Goal: Task Accomplishment & Management: Use online tool/utility

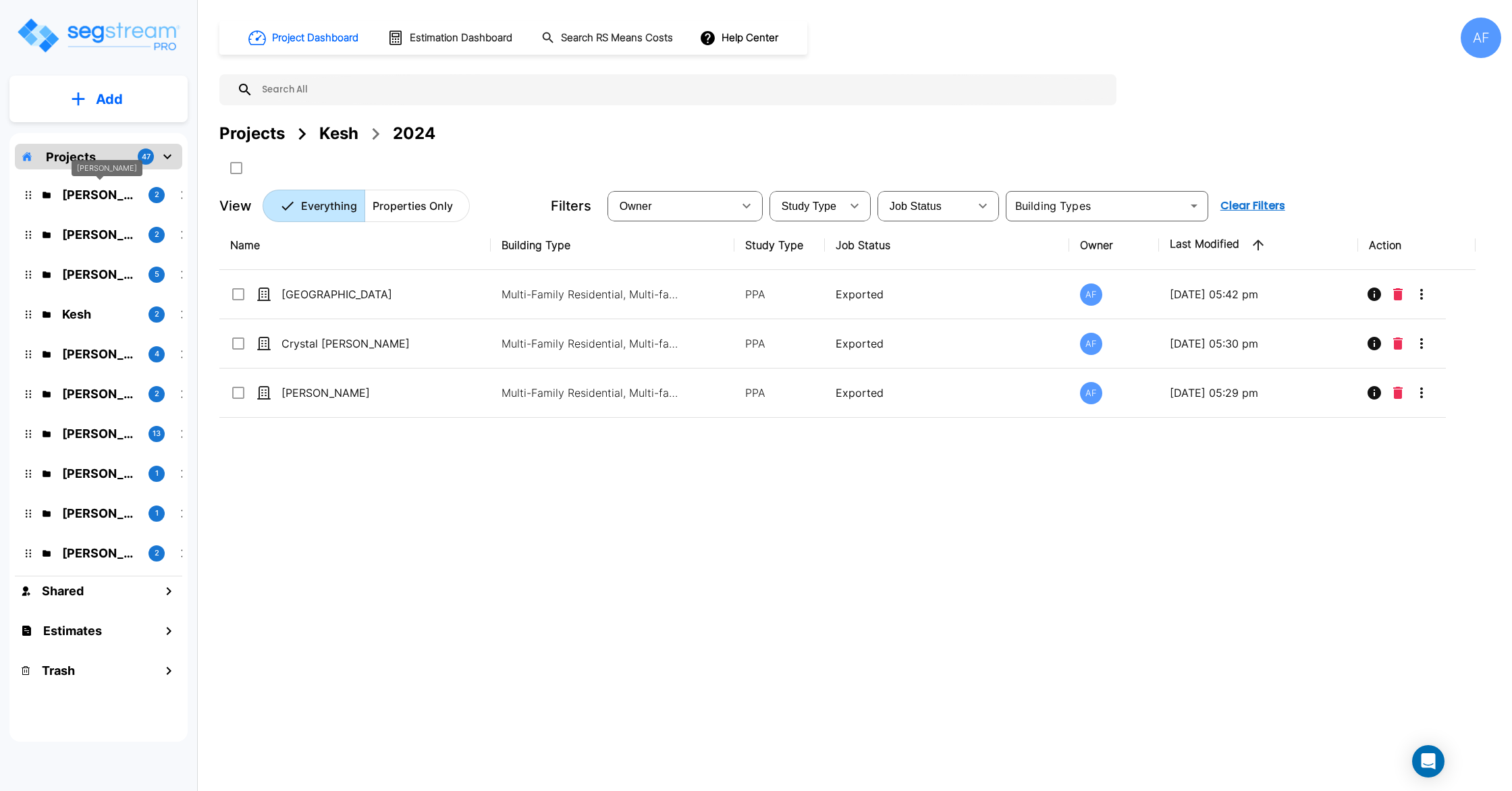
click at [102, 196] on p "[PERSON_NAME]" at bounding box center [100, 194] width 76 height 18
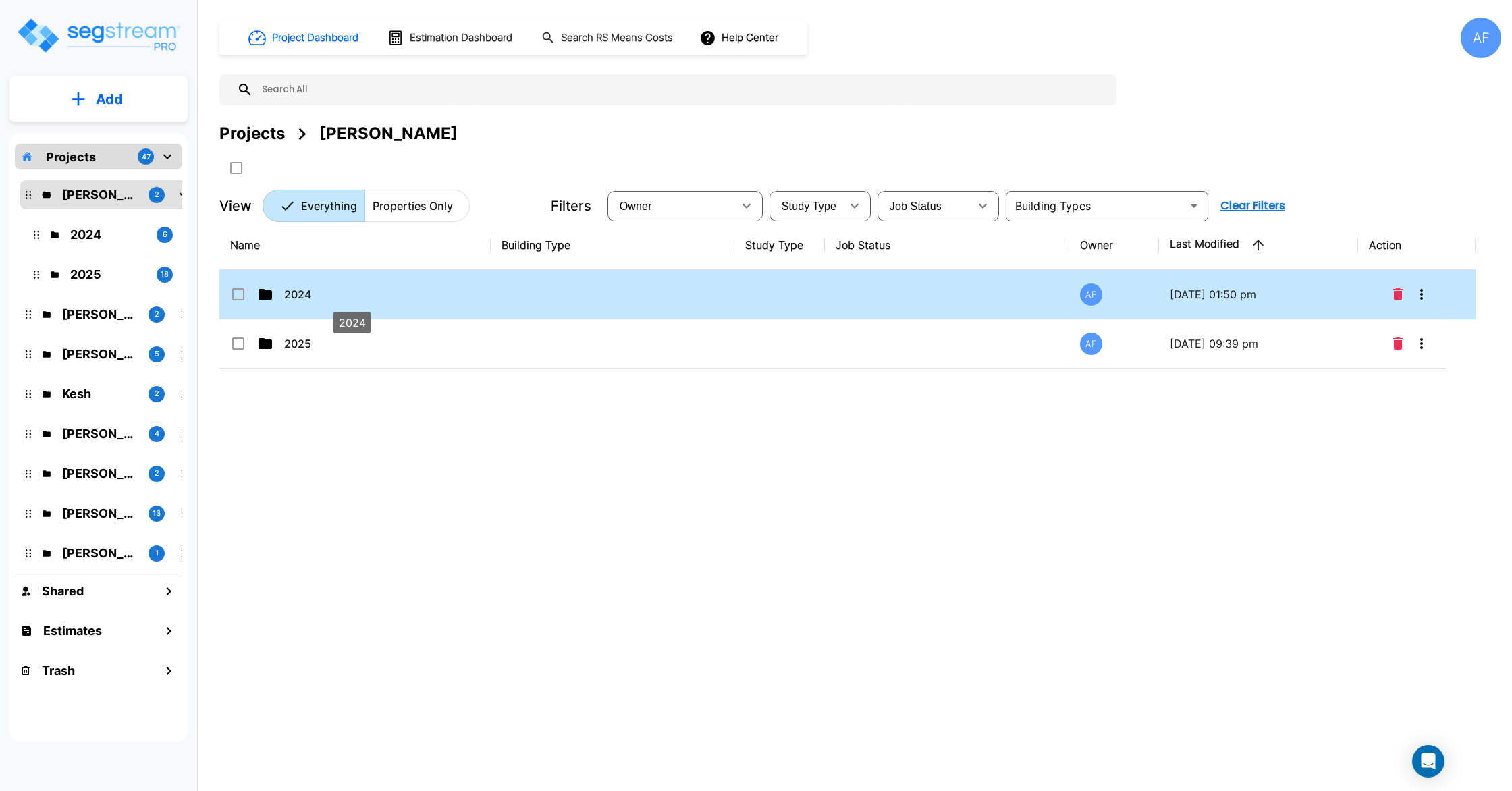
click at [395, 294] on p "2024" at bounding box center [351, 294] width 135 height 16
checkbox input "true"
click at [395, 294] on p "2024" at bounding box center [351, 294] width 135 height 16
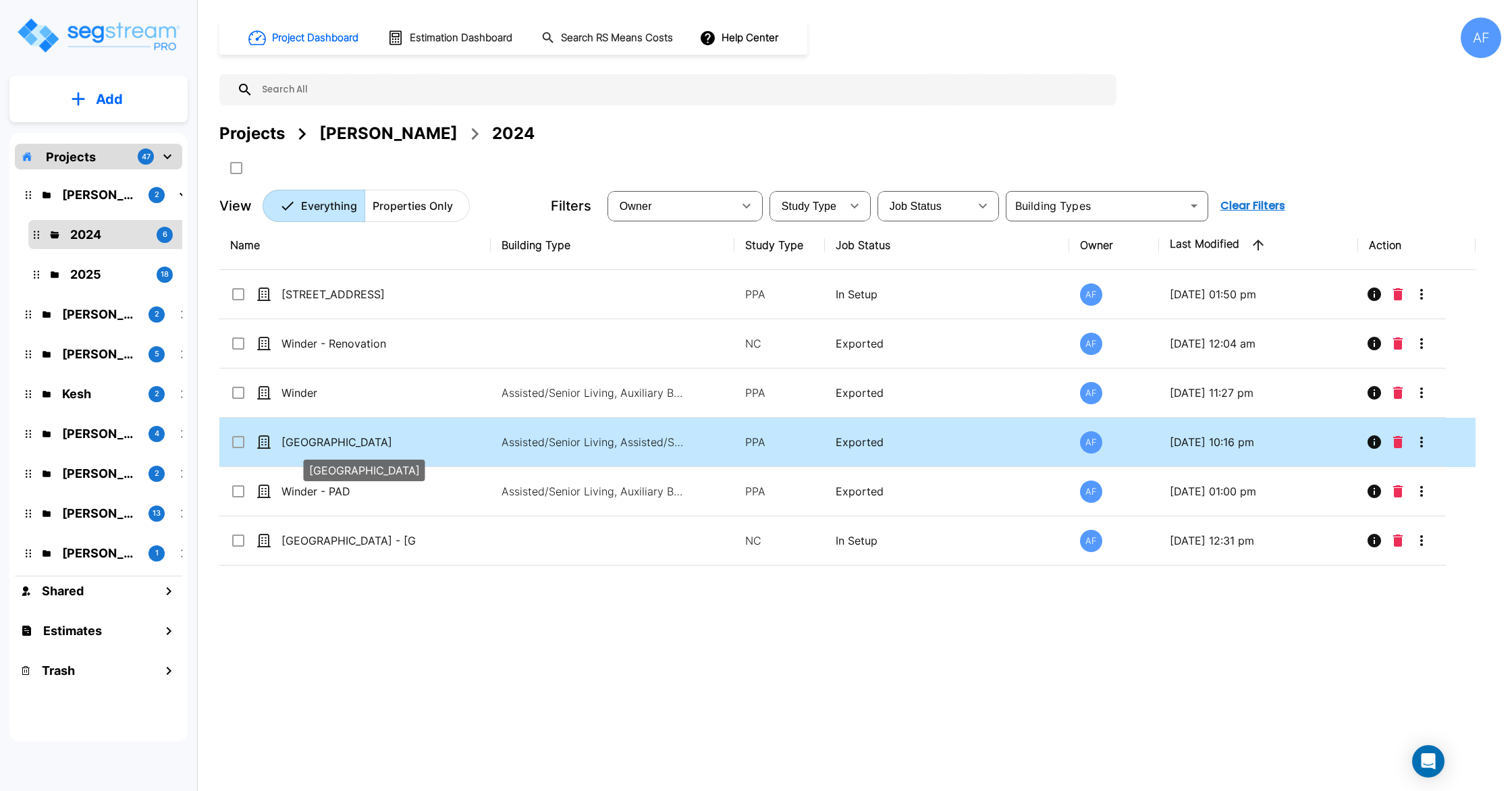
click at [380, 437] on p "[GEOGRAPHIC_DATA]" at bounding box center [348, 442] width 135 height 16
click at [400, 449] on p "[GEOGRAPHIC_DATA]" at bounding box center [348, 442] width 135 height 16
click at [415, 444] on p "[GEOGRAPHIC_DATA]" at bounding box center [348, 442] width 135 height 16
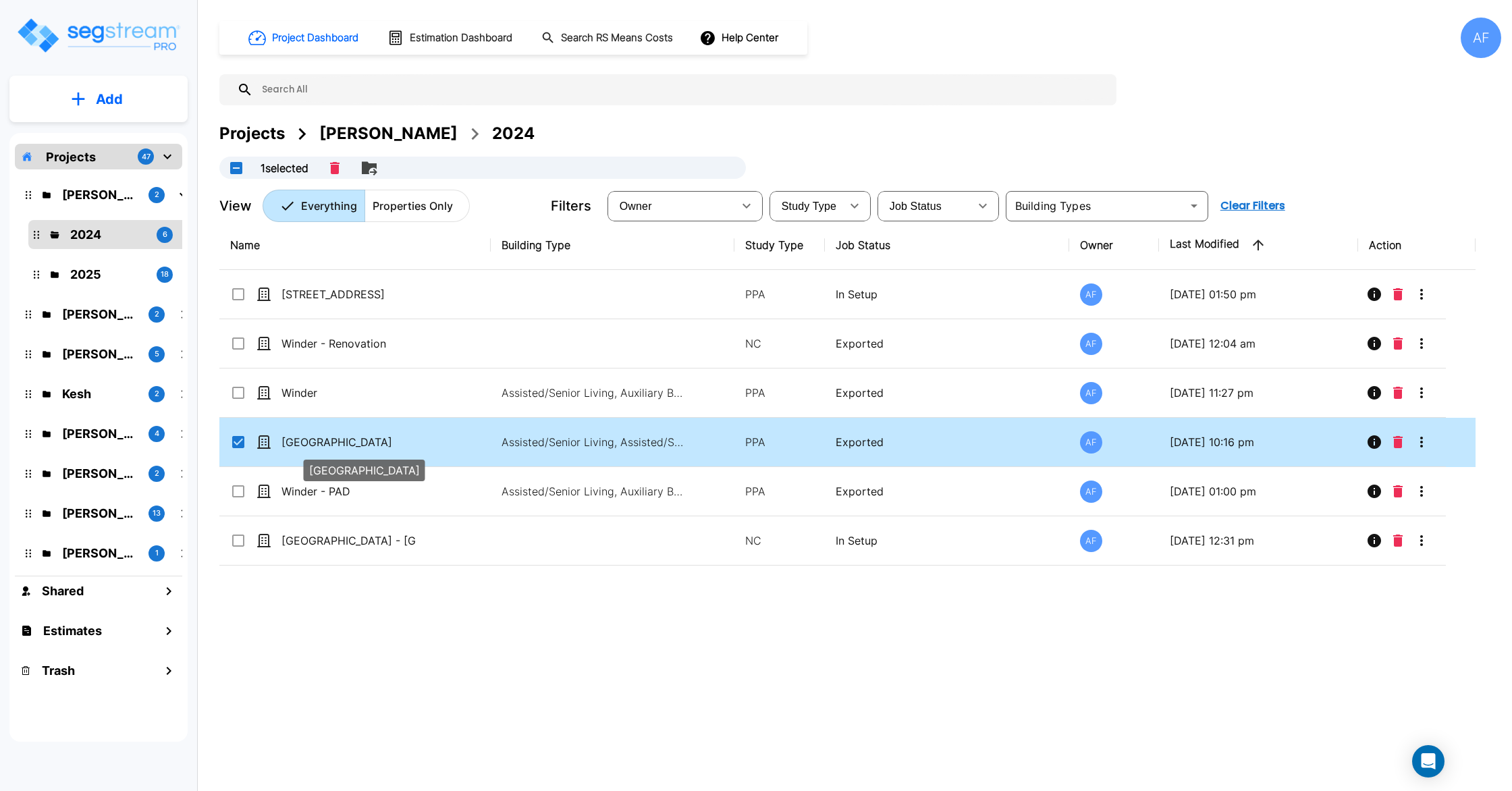
click at [415, 444] on p "[GEOGRAPHIC_DATA]" at bounding box center [348, 442] width 135 height 16
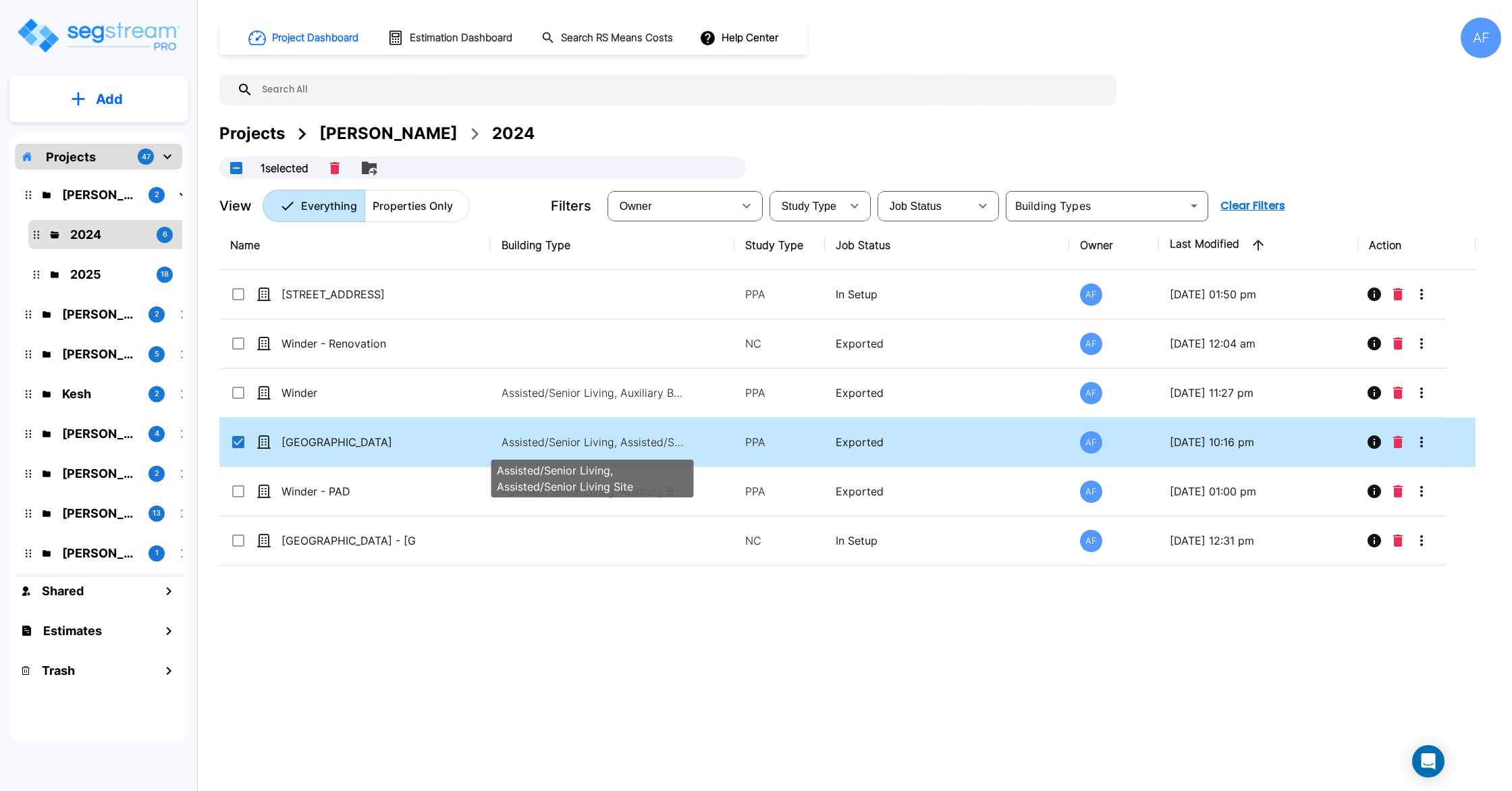
click at [546, 440] on p "Assisted/Senior Living, Assisted/Senior Living Site" at bounding box center [593, 442] width 183 height 16
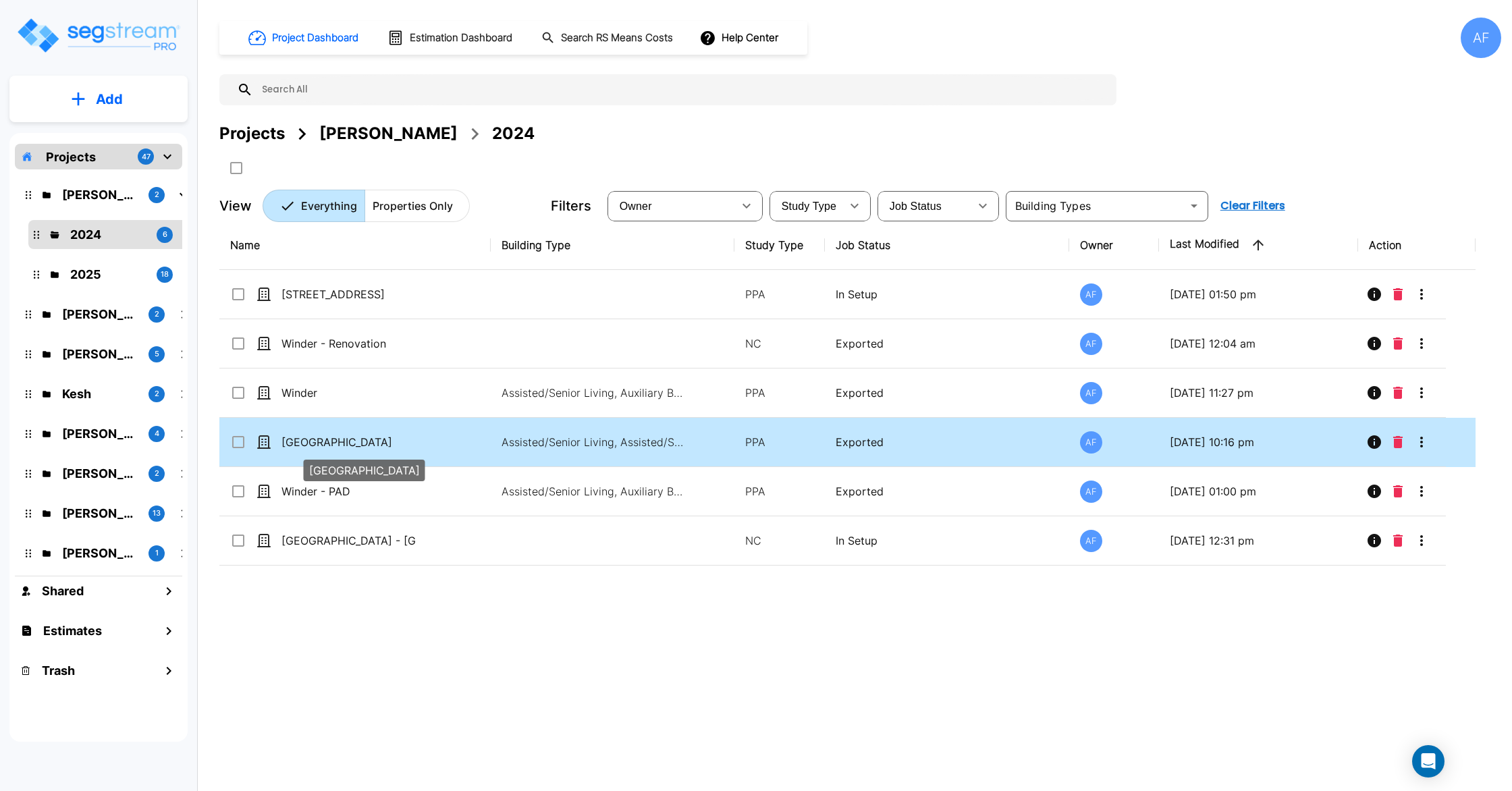
click at [311, 442] on p "[GEOGRAPHIC_DATA]" at bounding box center [348, 442] width 135 height 16
checkbox input "true"
click at [311, 442] on p "[GEOGRAPHIC_DATA]" at bounding box center [348, 442] width 135 height 16
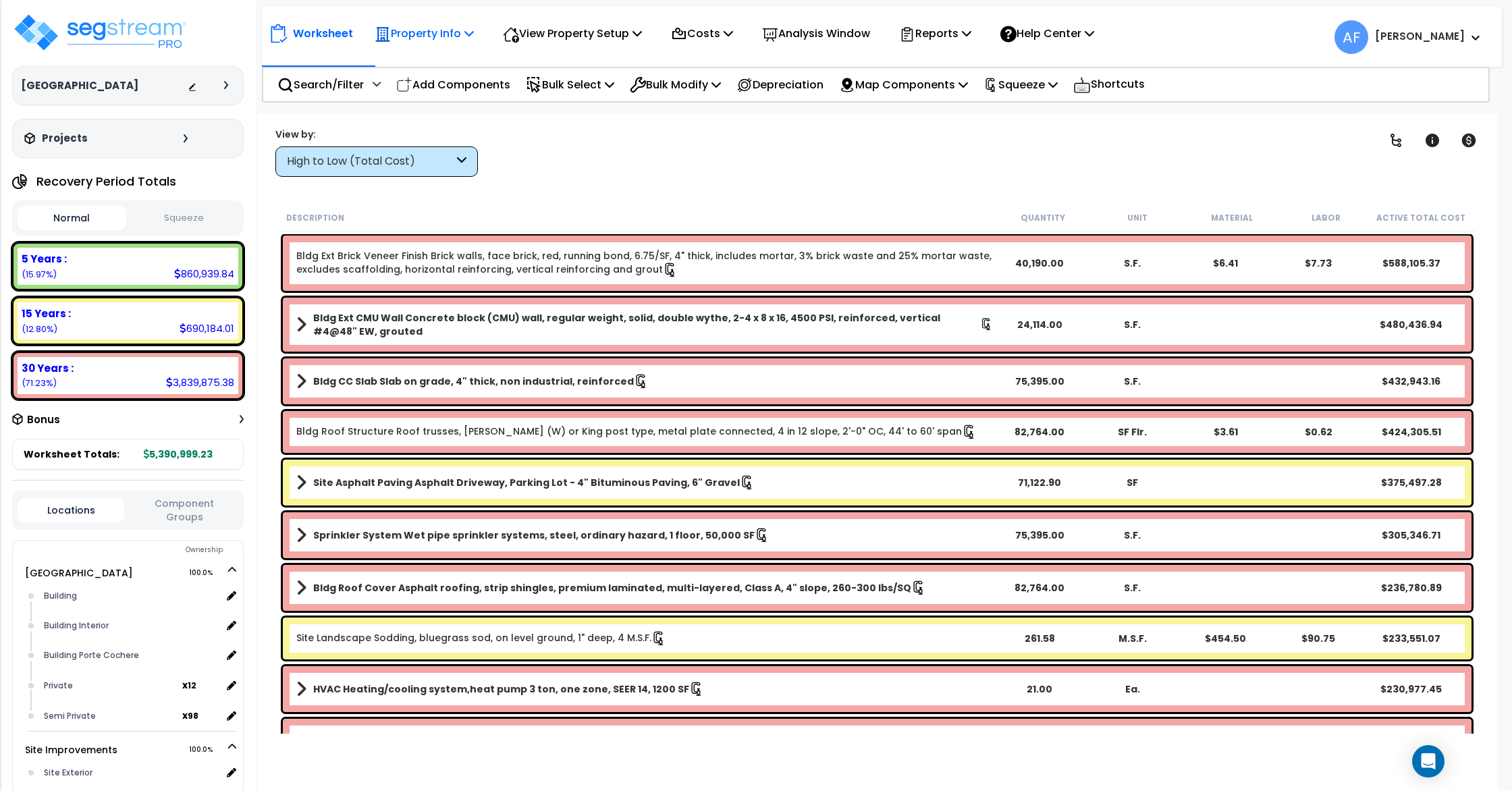
drag, startPoint x: 415, startPoint y: 19, endPoint x: 425, endPoint y: 29, distance: 14.1
click at [416, 20] on div "Property Info" at bounding box center [424, 33] width 99 height 31
click at [427, 58] on link "Property Setup" at bounding box center [435, 64] width 134 height 27
click at [438, 34] on p "Property Info" at bounding box center [424, 33] width 99 height 18
click at [389, 66] on link "Property Setup" at bounding box center [435, 64] width 134 height 27
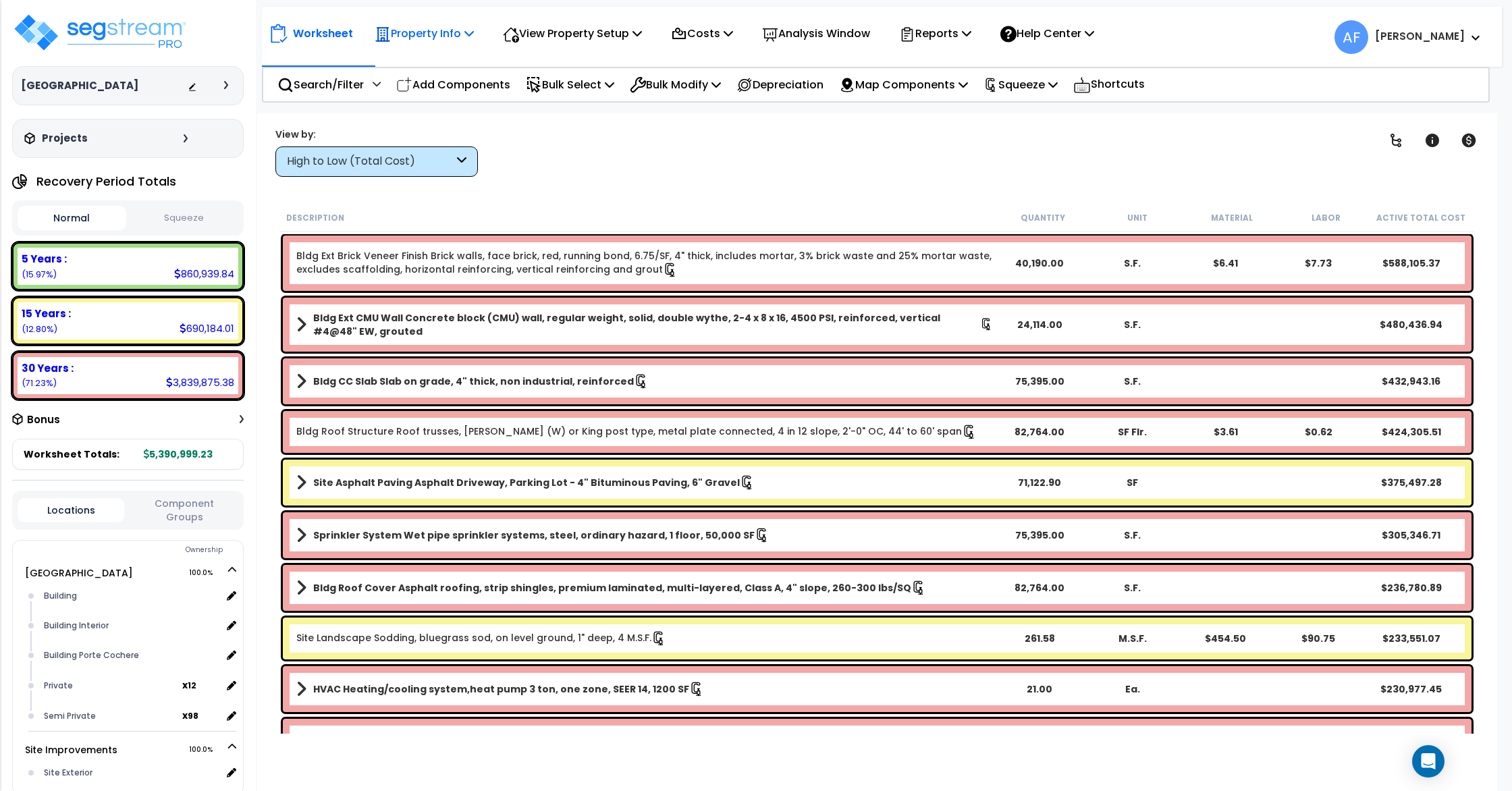
click at [421, 24] on p "Property Info" at bounding box center [424, 33] width 99 height 18
click at [431, 62] on link "Property Setup" at bounding box center [435, 64] width 134 height 27
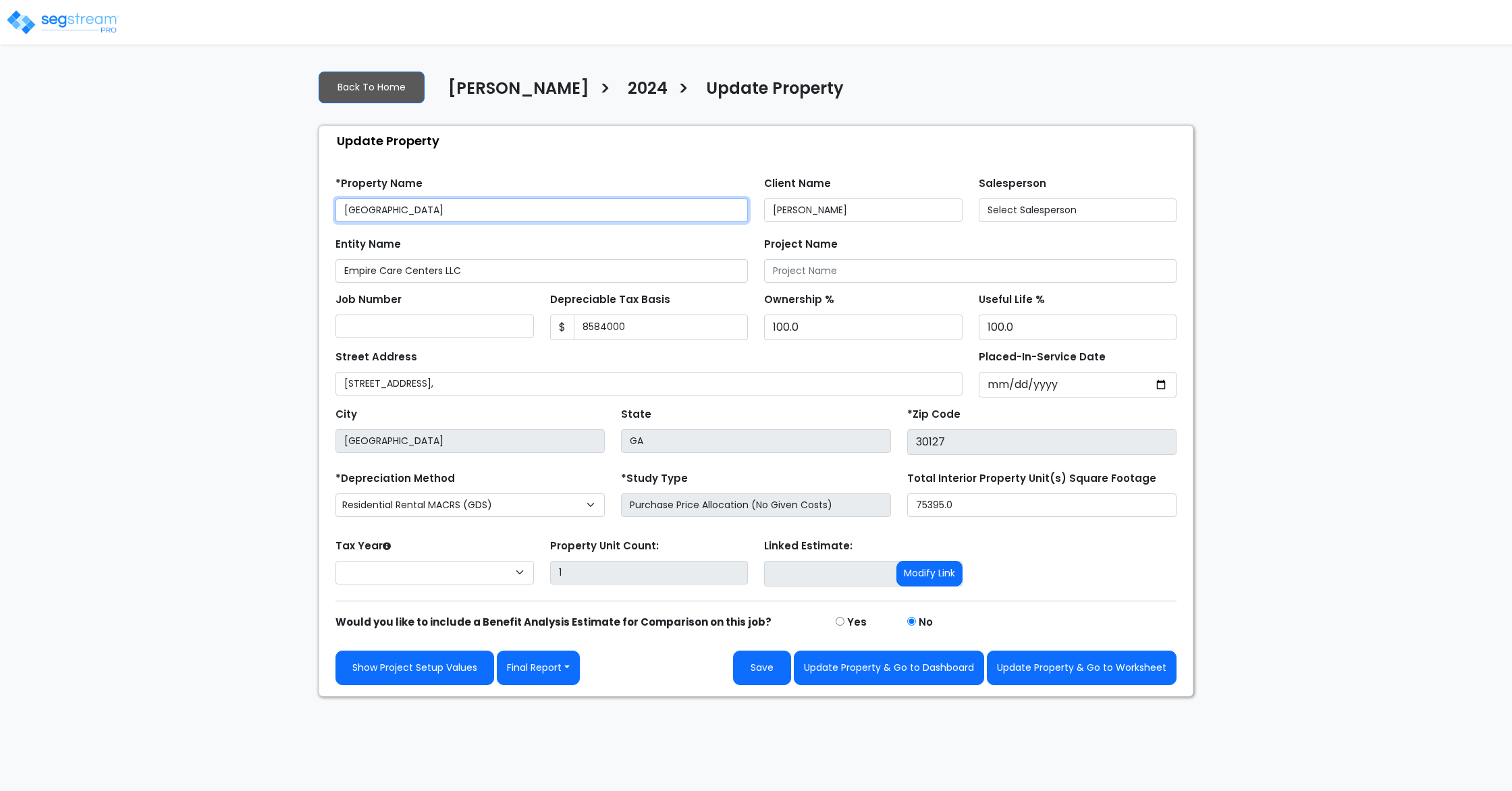
type input "8,584,000"
select select "2024"
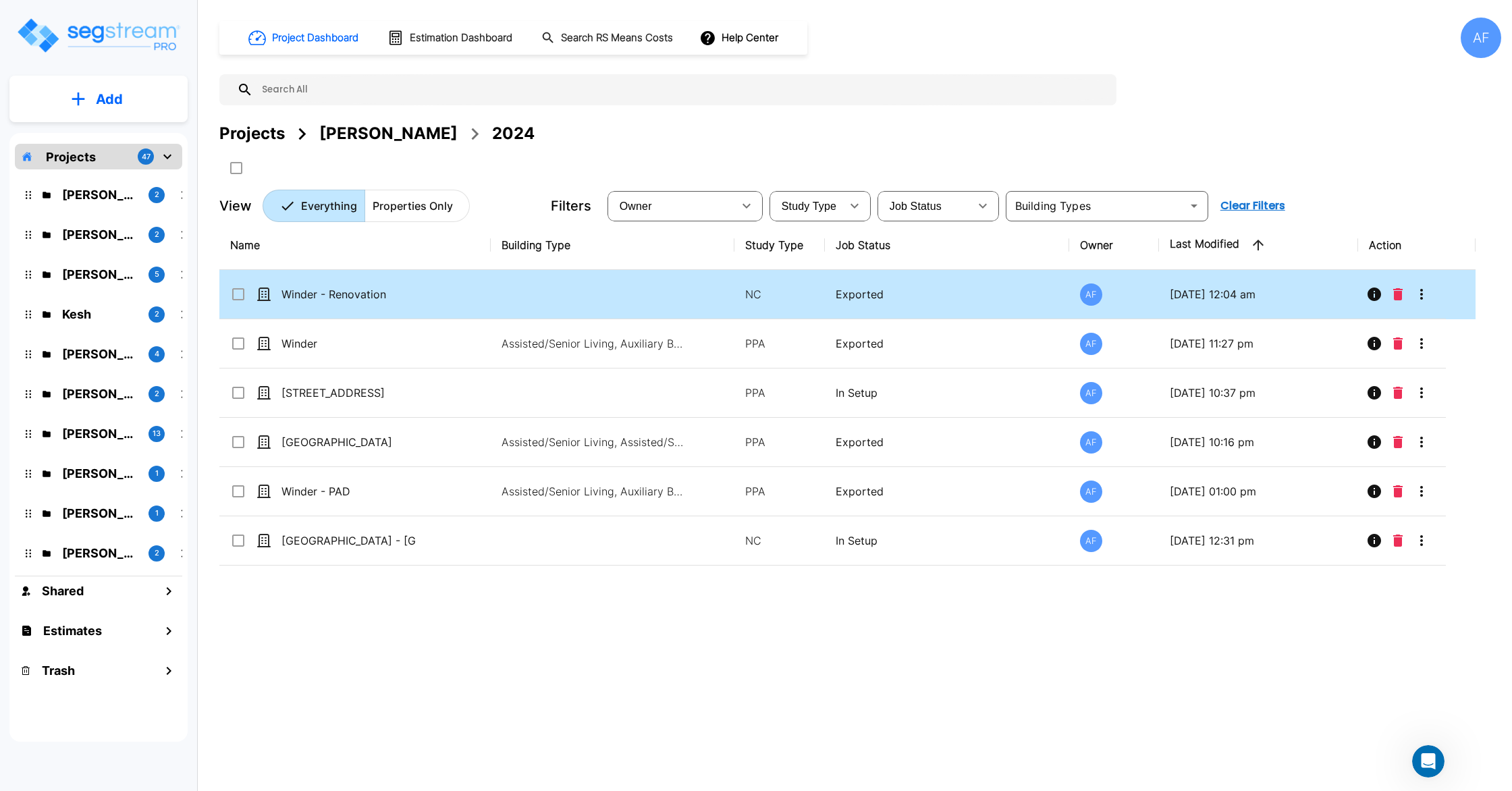
scroll to position [1396, 0]
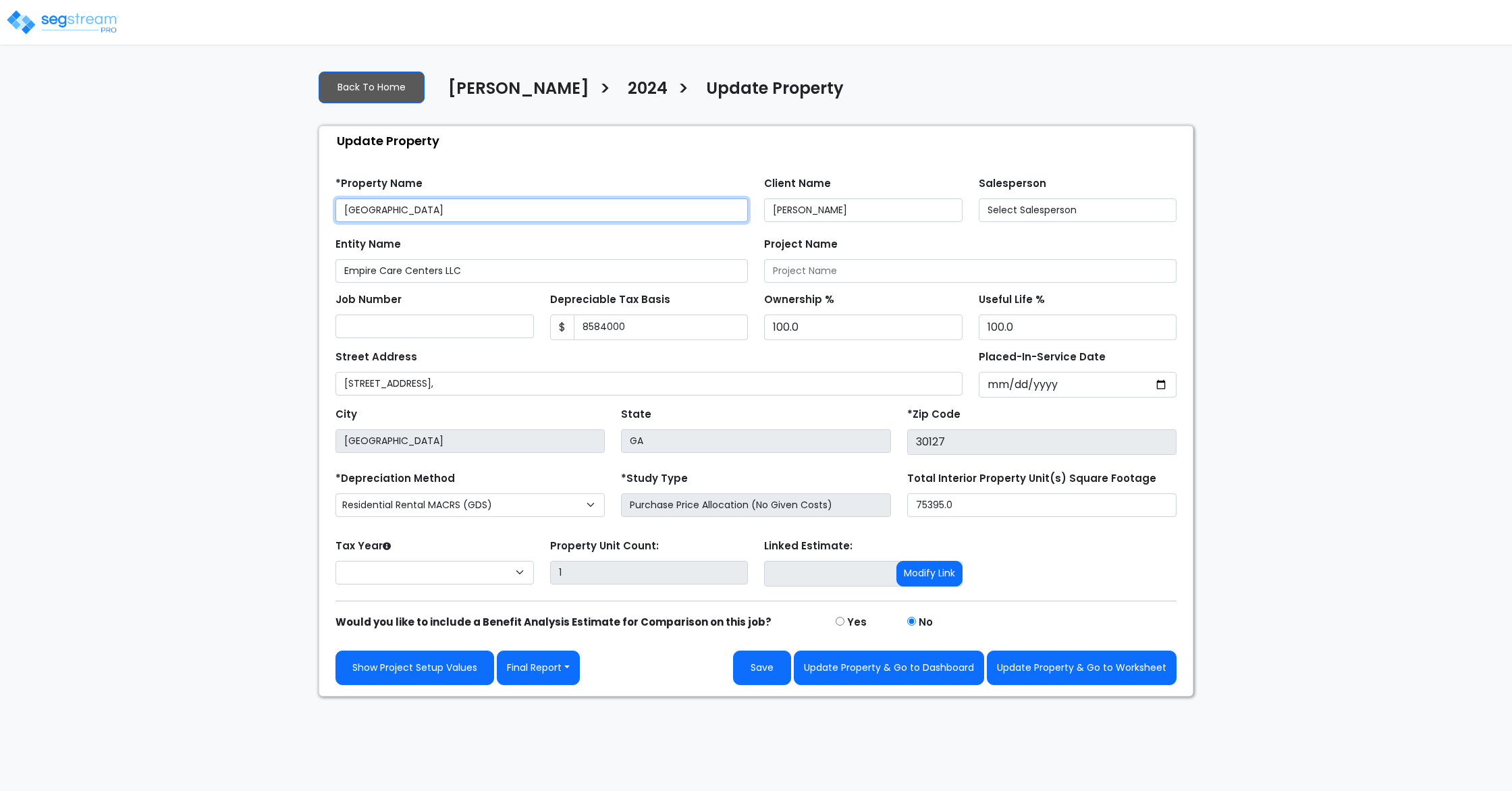
type input "8,584,000"
select select "2024"
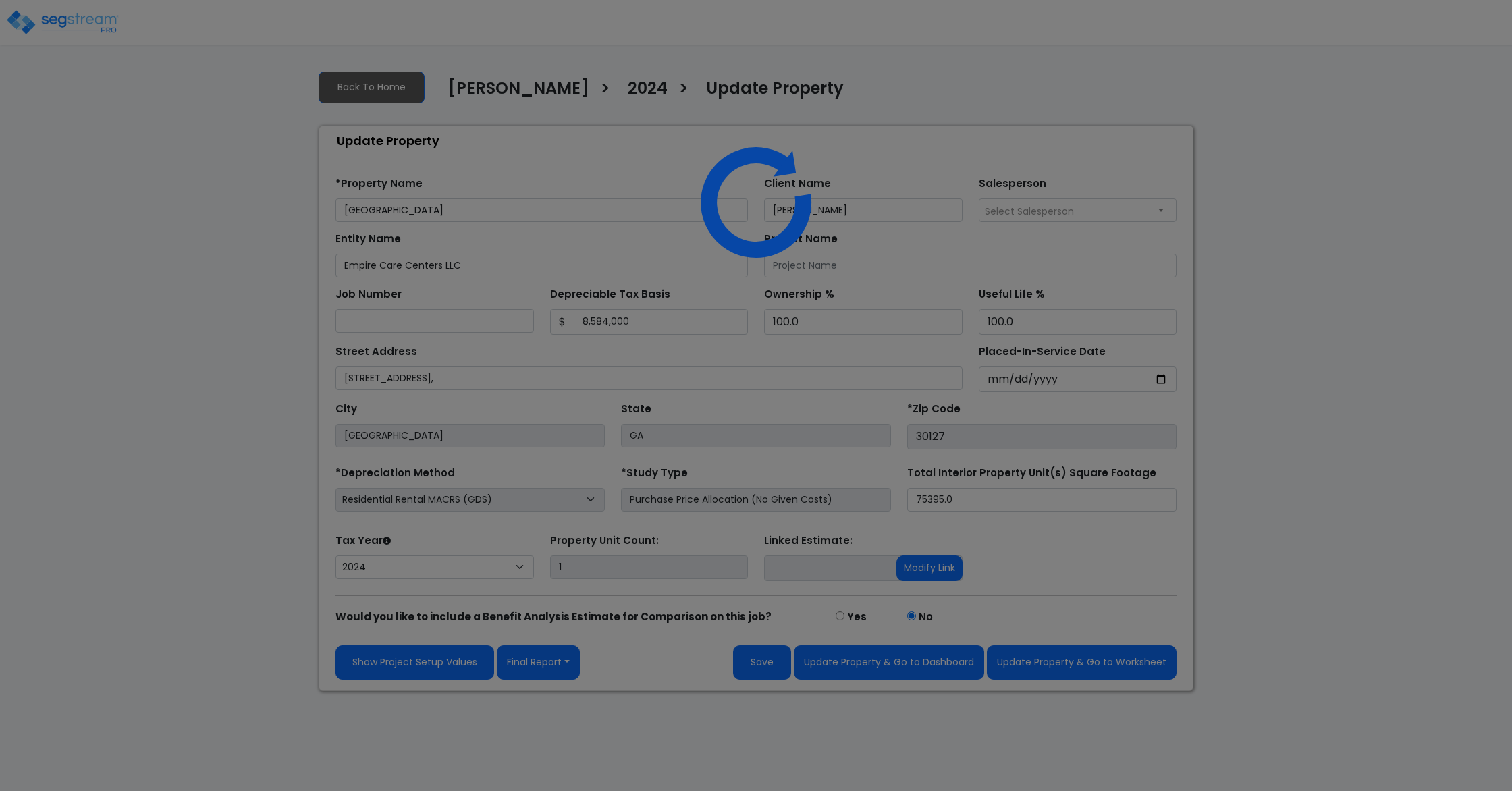
select select "2024"
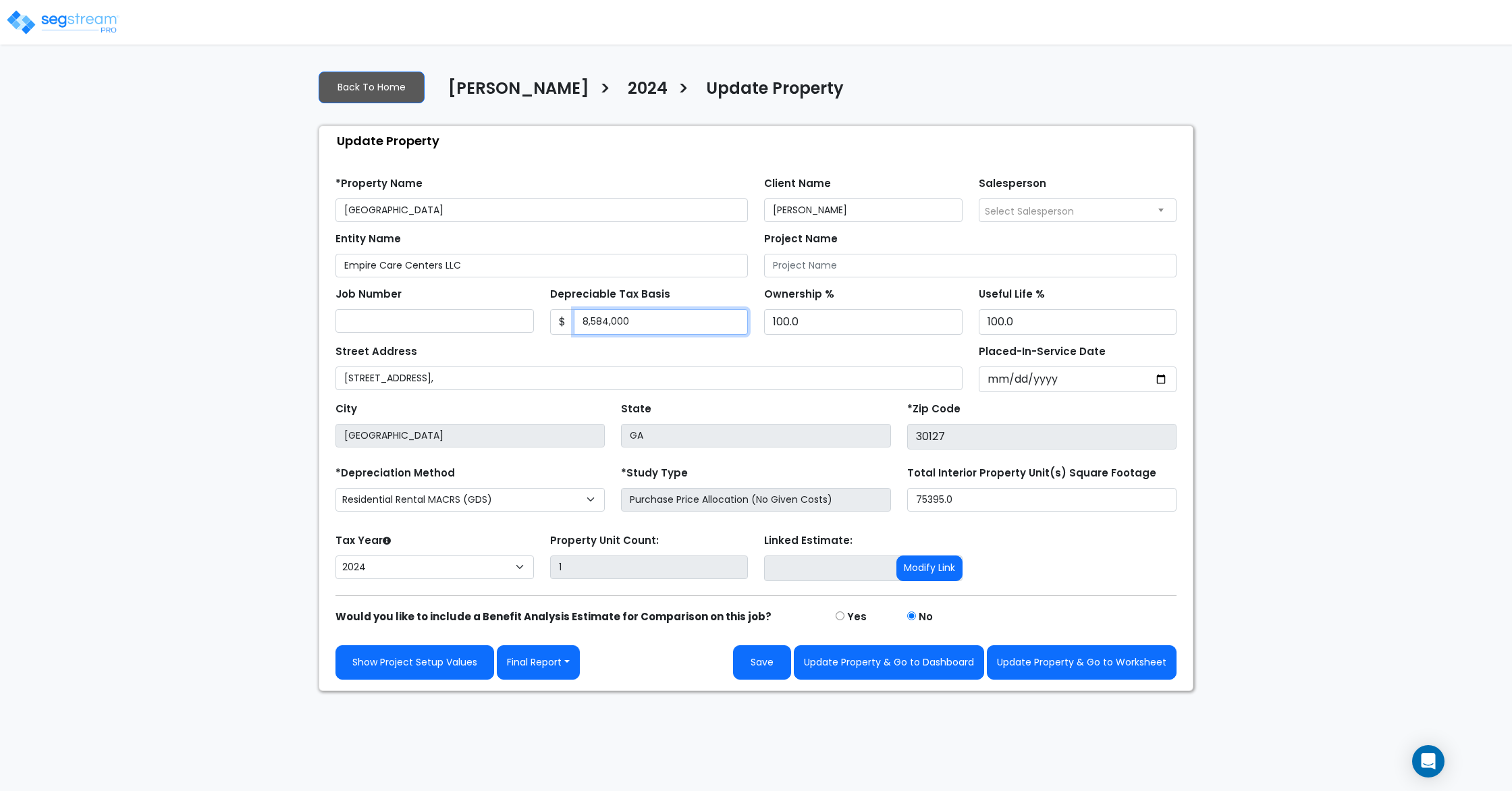
click at [595, 330] on input "8,584,000" at bounding box center [661, 321] width 175 height 26
click at [610, 325] on input "8,584,000" at bounding box center [661, 321] width 175 height 26
click at [607, 321] on input "8,584,000" at bounding box center [661, 321] width 175 height 26
type input "8,066,000"
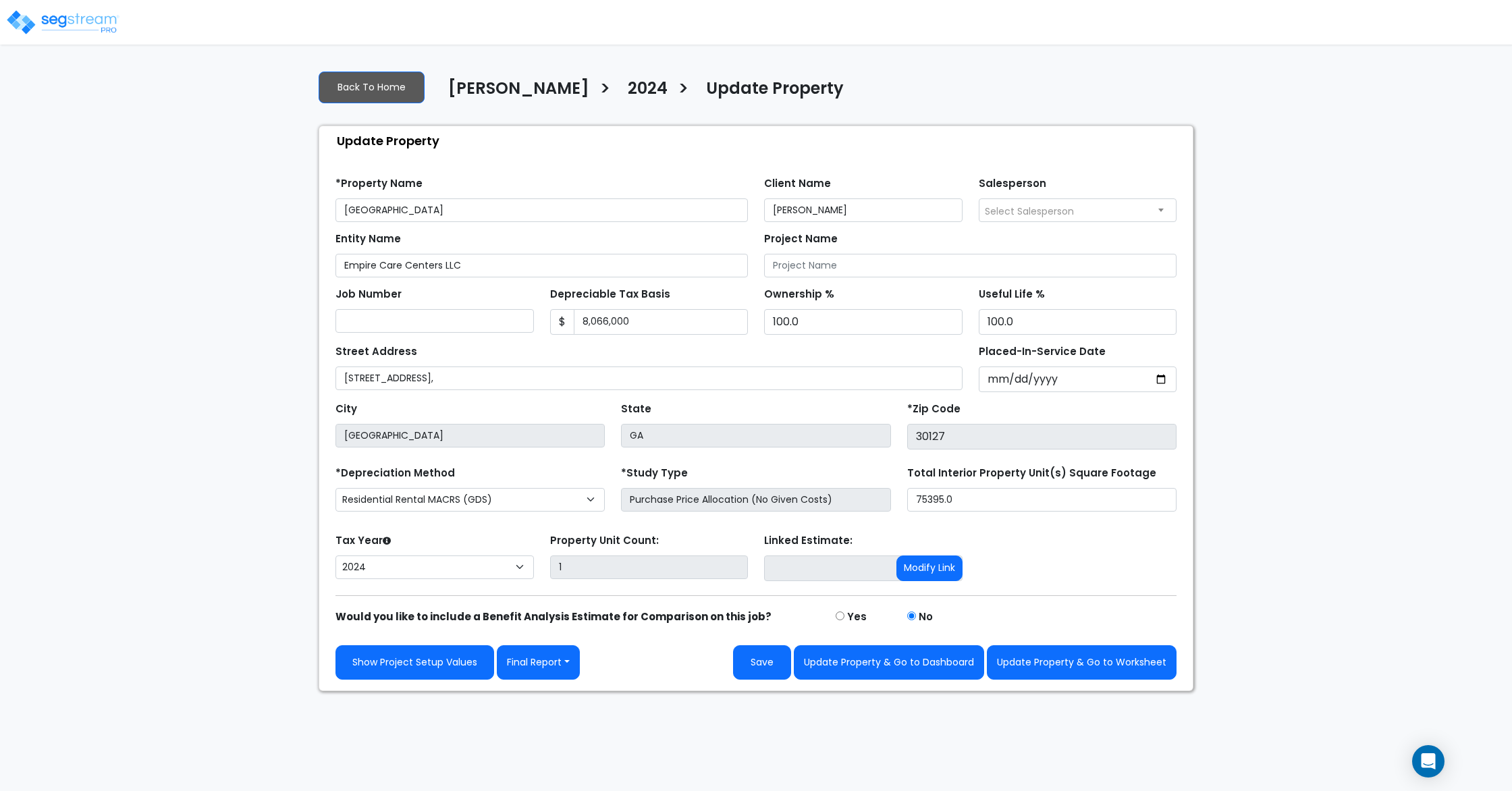
click at [652, 343] on div "Street Address [STREET_ADDRESS]" at bounding box center [649, 366] width 627 height 49
click at [1066, 672] on button "Update Property & Go to Worksheet" at bounding box center [1082, 662] width 190 height 34
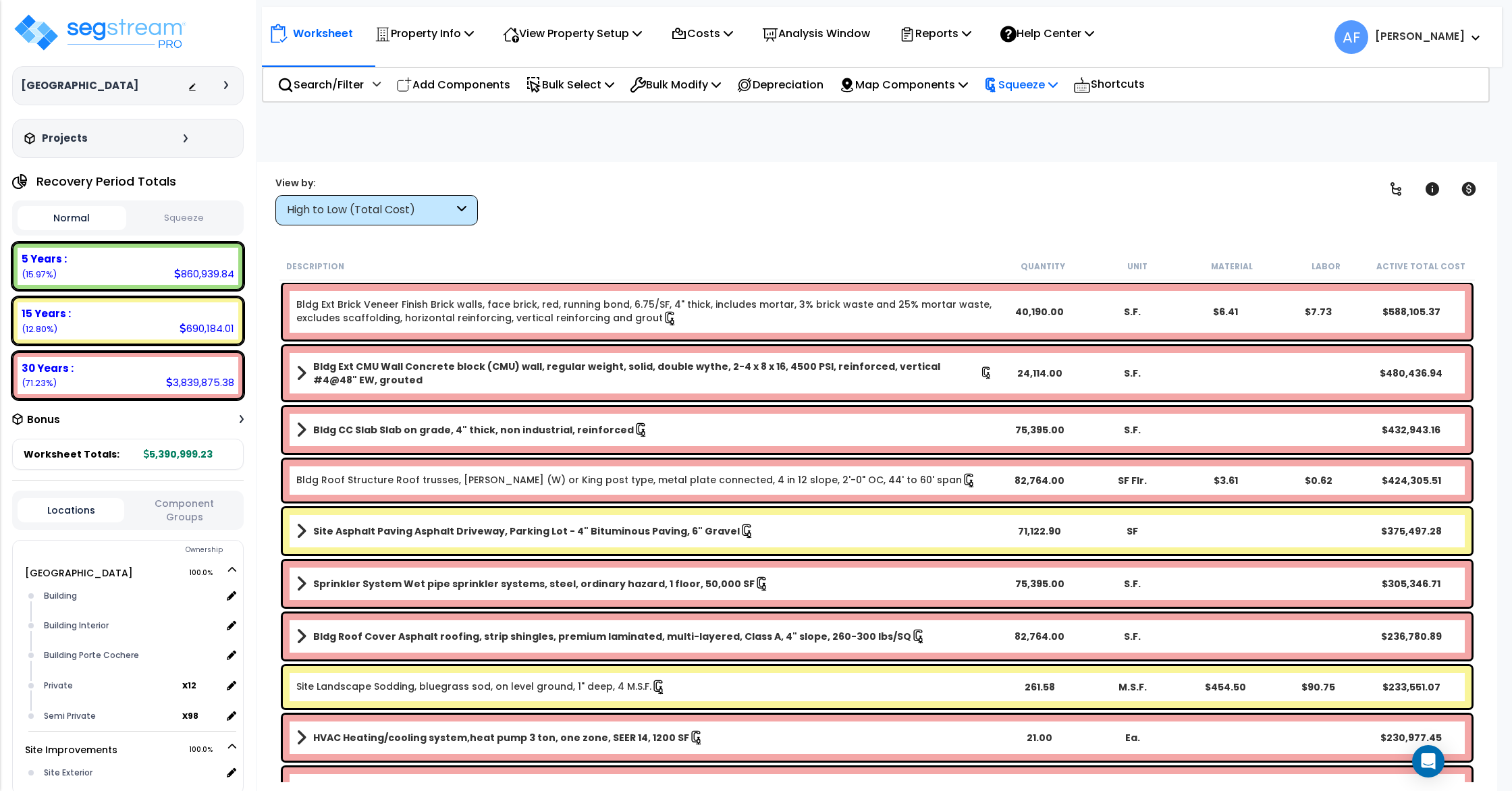
click at [1058, 88] on p "Squeeze" at bounding box center [1021, 85] width 75 height 18
click at [1079, 118] on link "Re-squeeze" at bounding box center [1043, 115] width 134 height 27
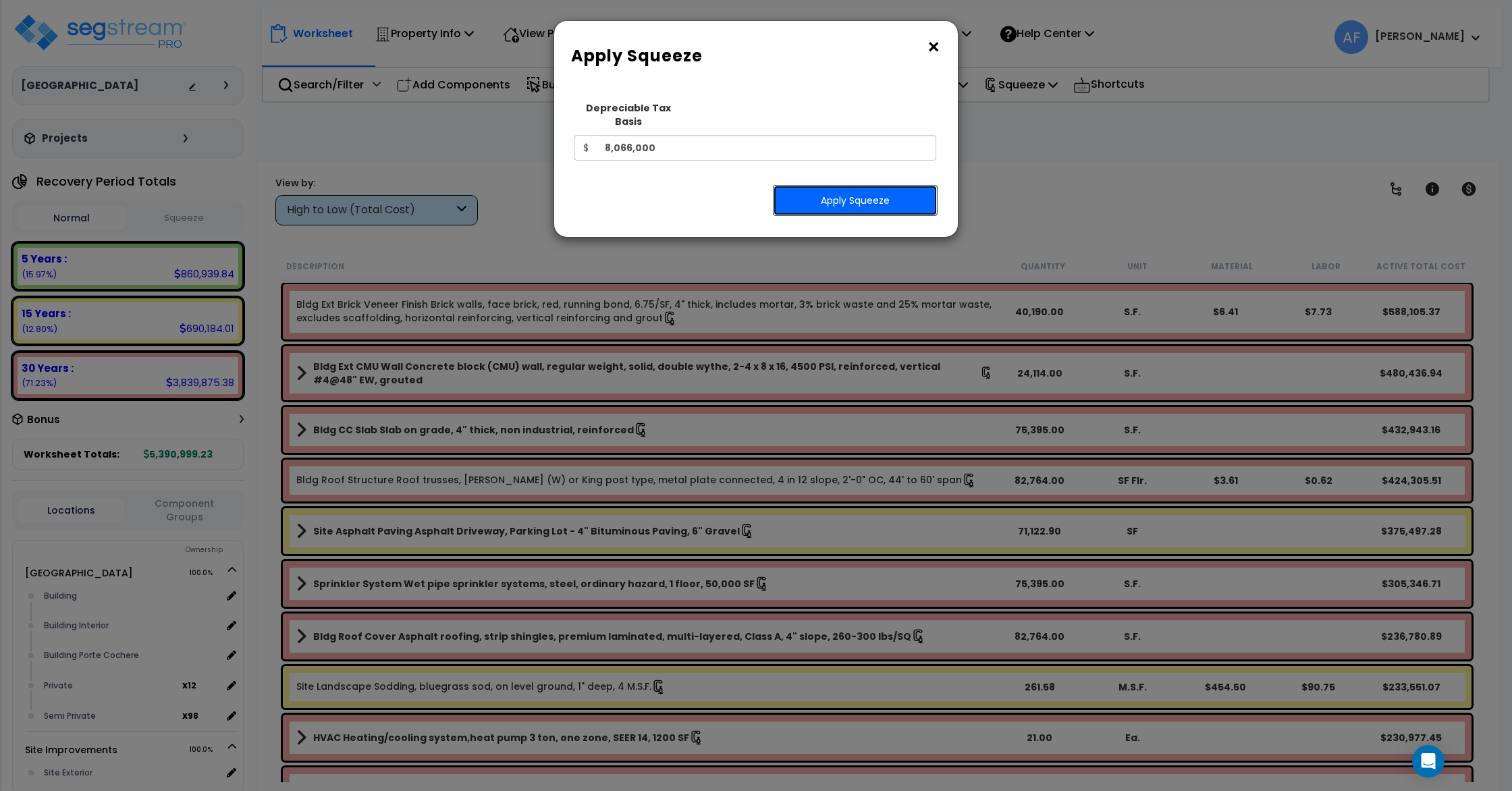
click at [887, 186] on button "Apply Squeeze" at bounding box center [855, 200] width 165 height 31
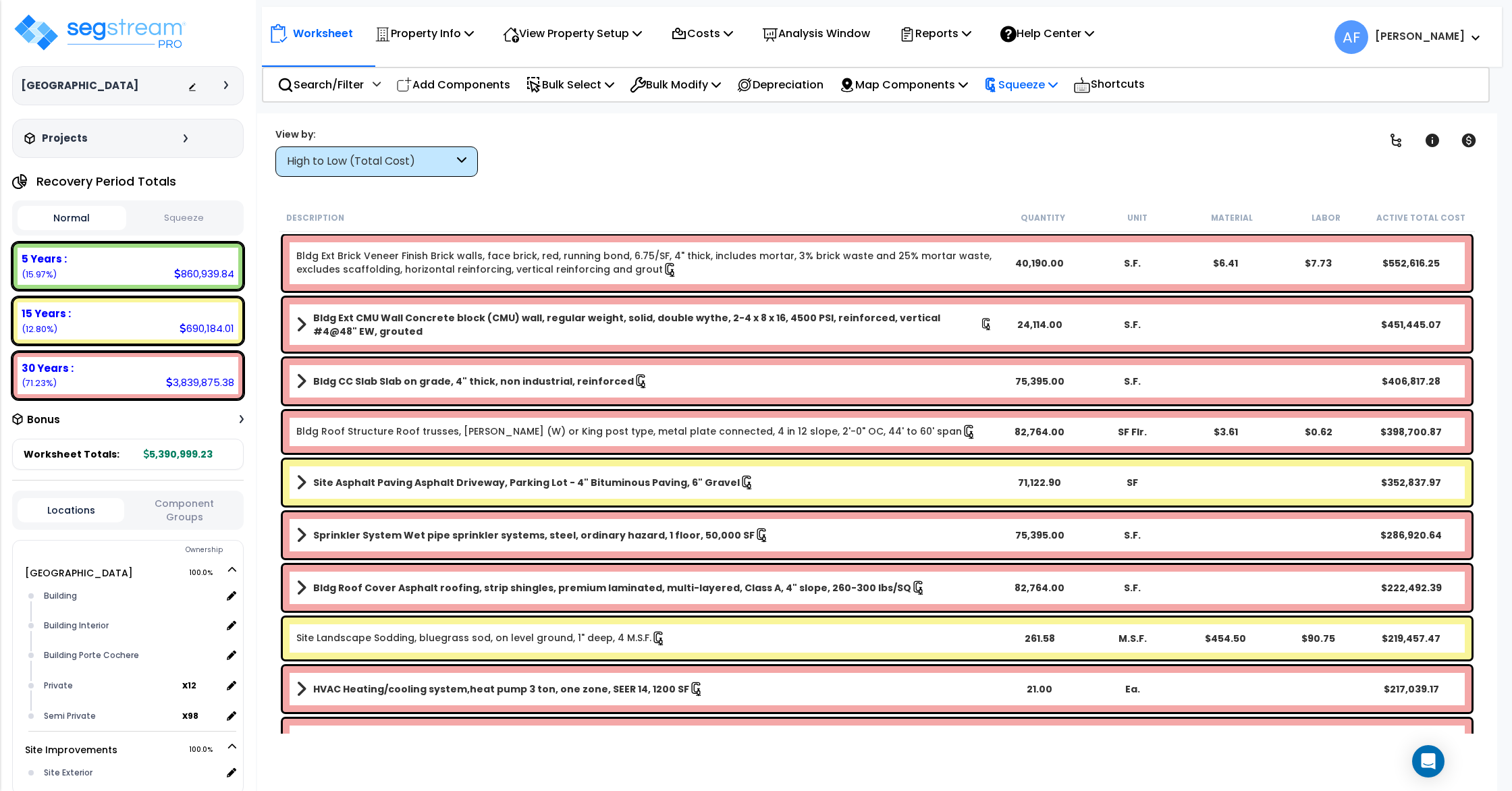
click at [1039, 91] on p "Squeeze" at bounding box center [1021, 85] width 75 height 18
click at [1055, 112] on link "Re-squeeze" at bounding box center [1043, 115] width 134 height 27
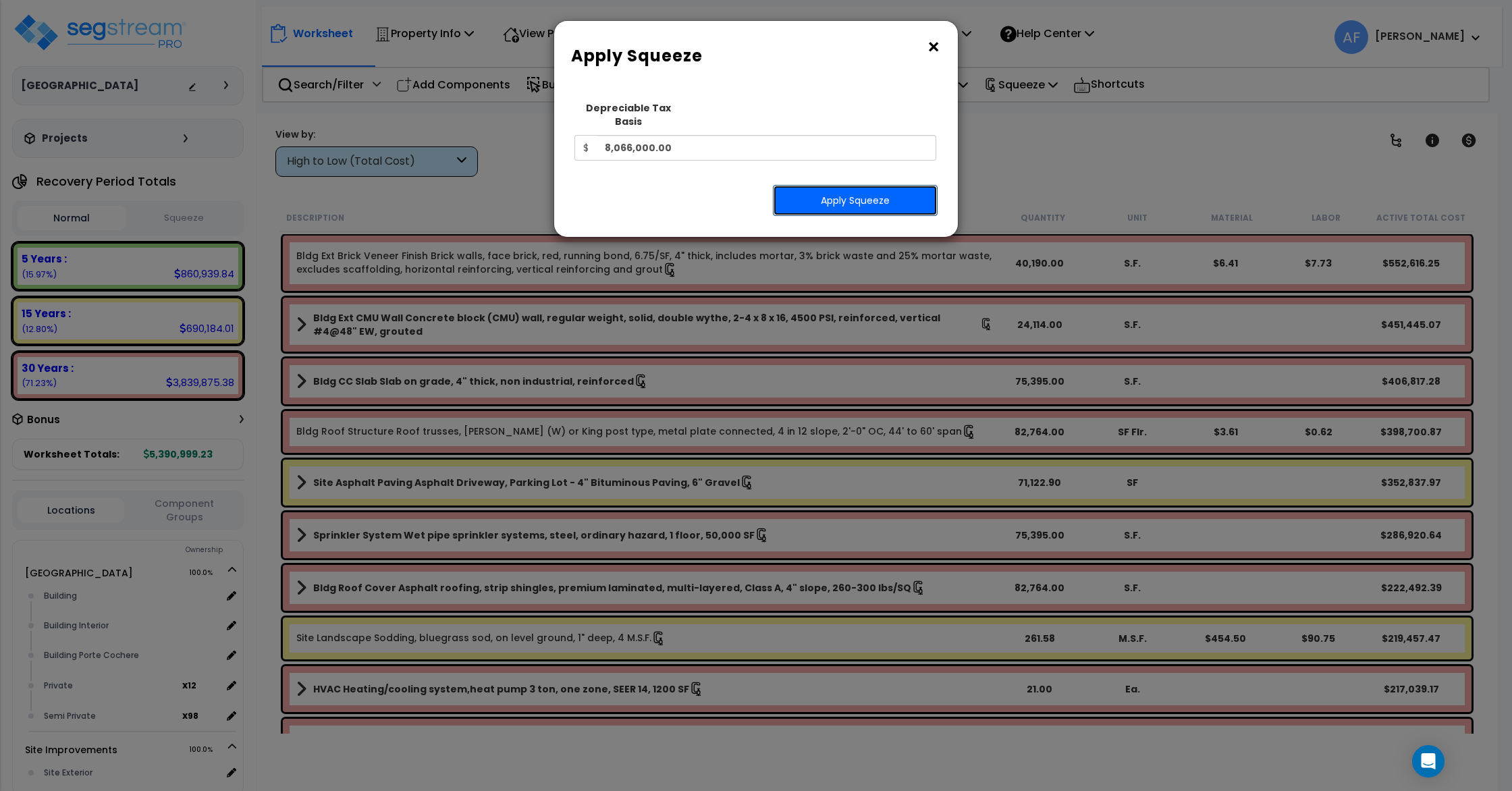
click at [899, 190] on button "Apply Squeeze" at bounding box center [855, 200] width 165 height 31
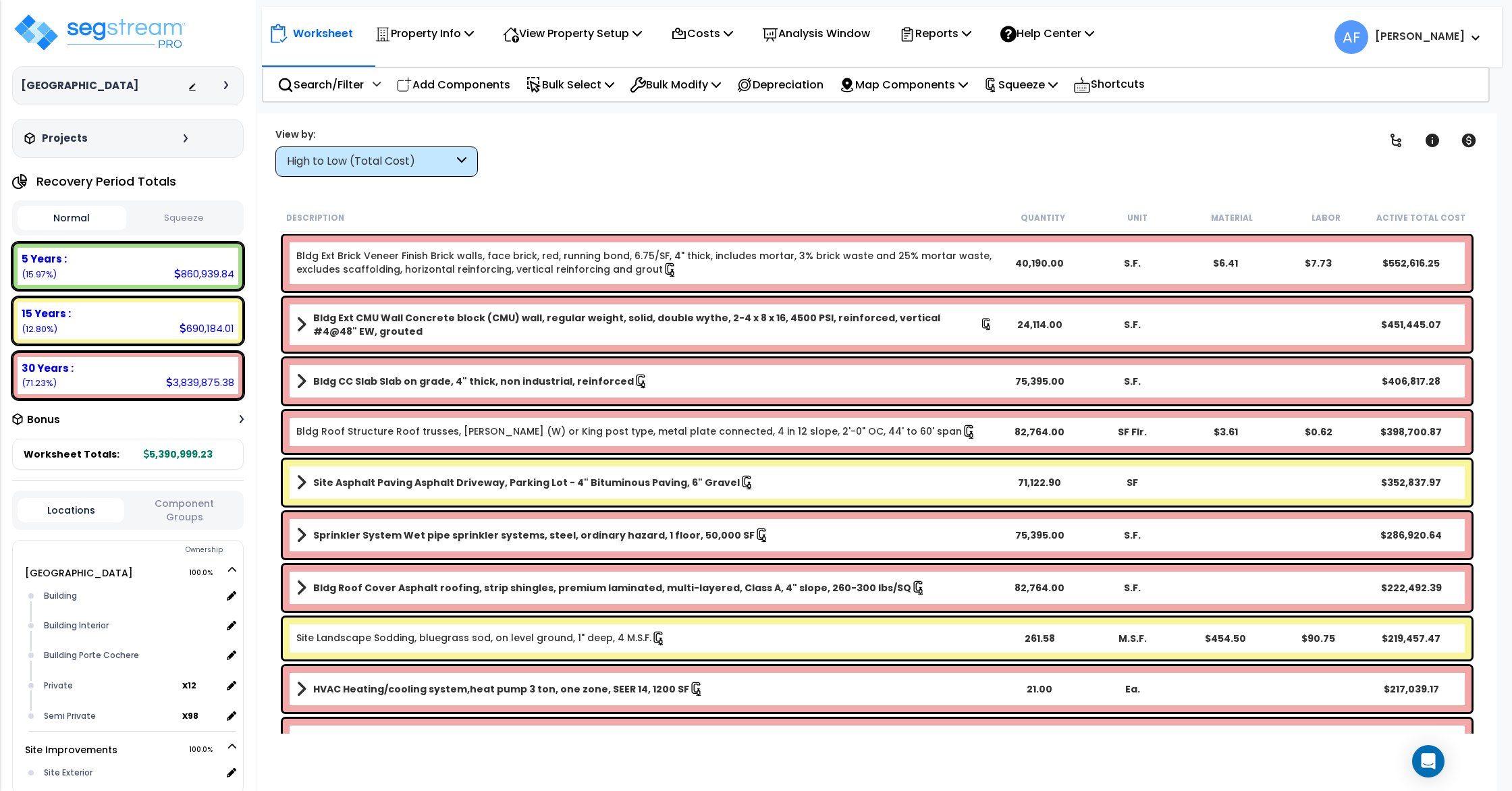
click at [170, 503] on button "Component Groups" at bounding box center [184, 510] width 107 height 28
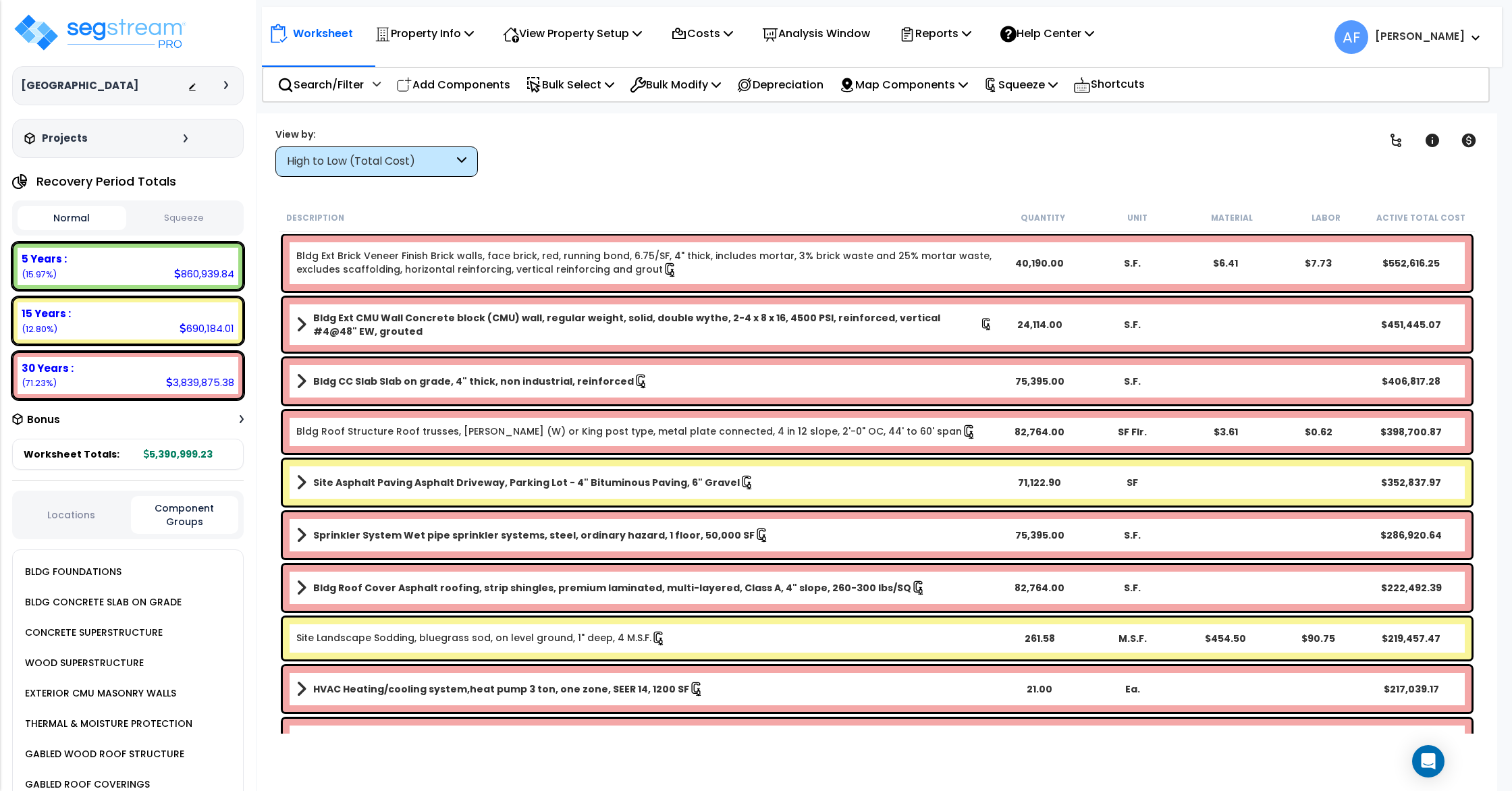
click at [91, 513] on button "Locations" at bounding box center [71, 515] width 107 height 15
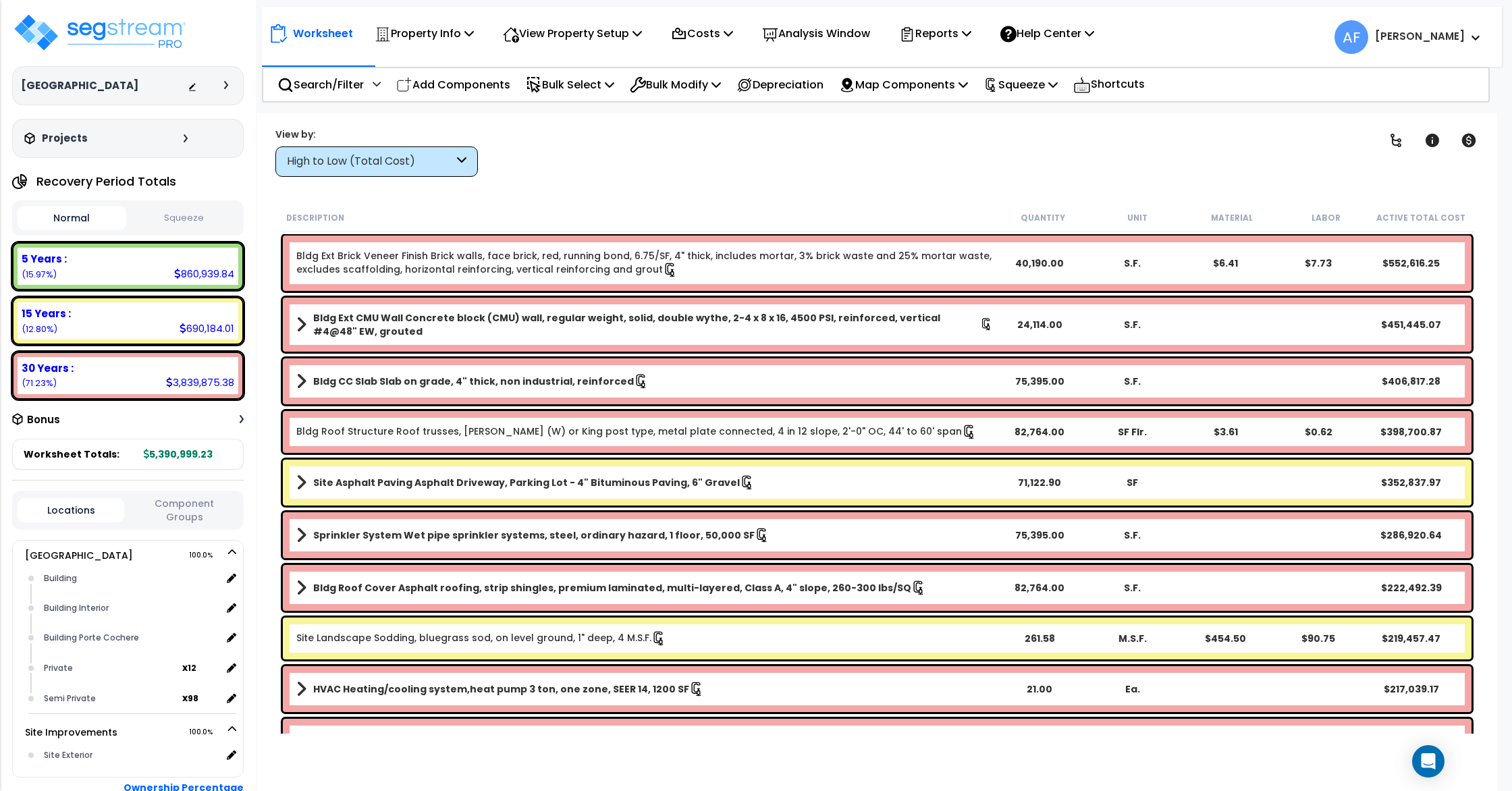
click at [176, 423] on div "Bonus" at bounding box center [128, 419] width 232 height 26
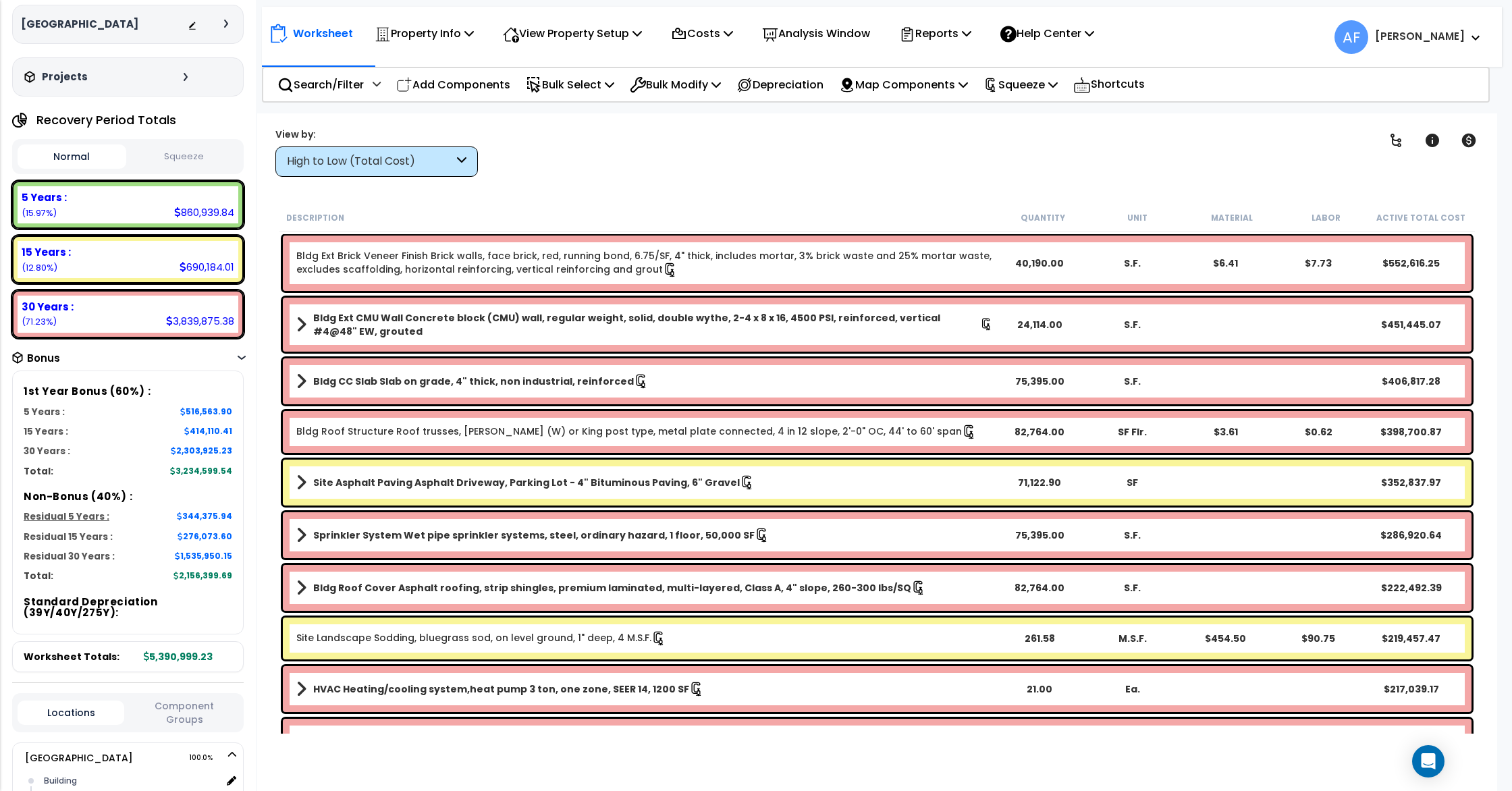
scroll to position [62, 0]
